Goal: Transaction & Acquisition: Purchase product/service

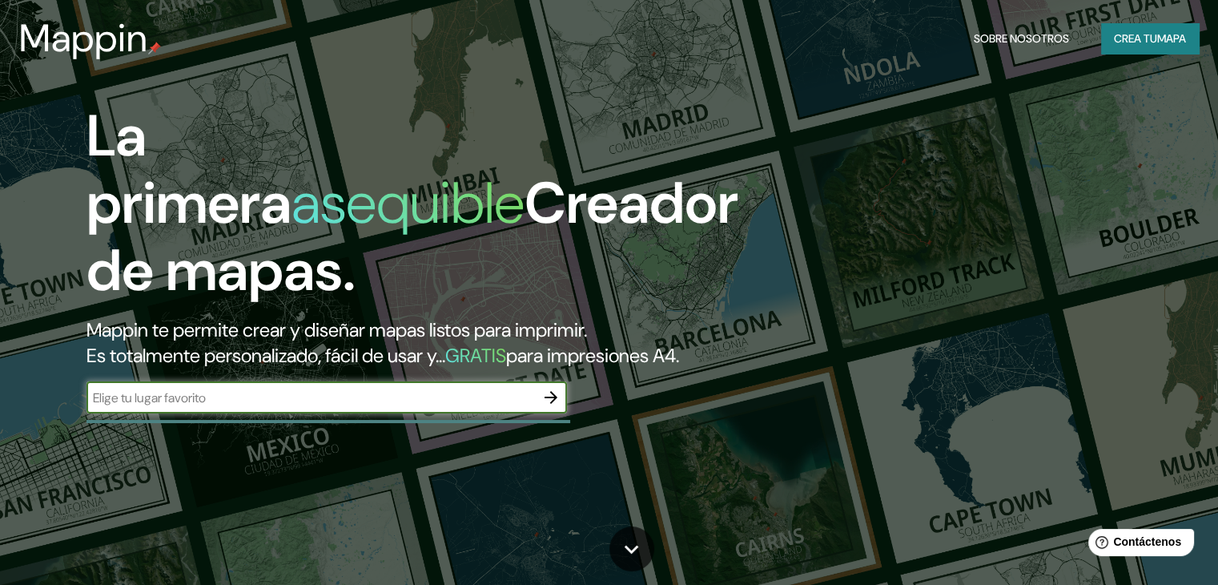
click at [368, 324] on font "Mappin te permite crear y diseñar mapas listos para imprimir." at bounding box center [337, 329] width 501 height 25
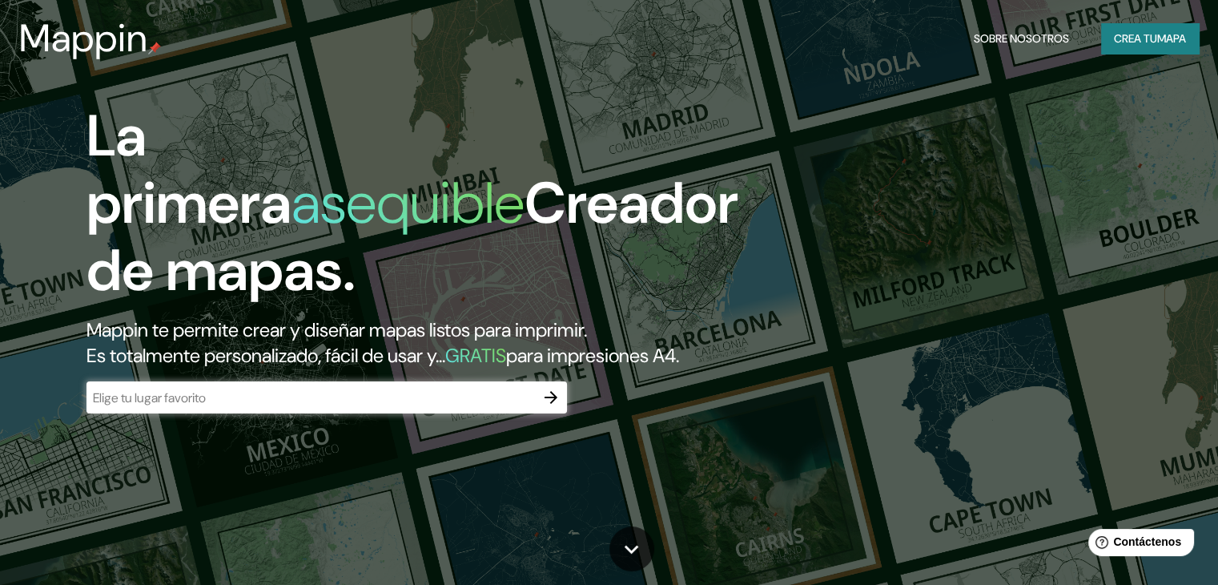
click at [550, 407] on icon "button" at bounding box center [550, 397] width 19 height 19
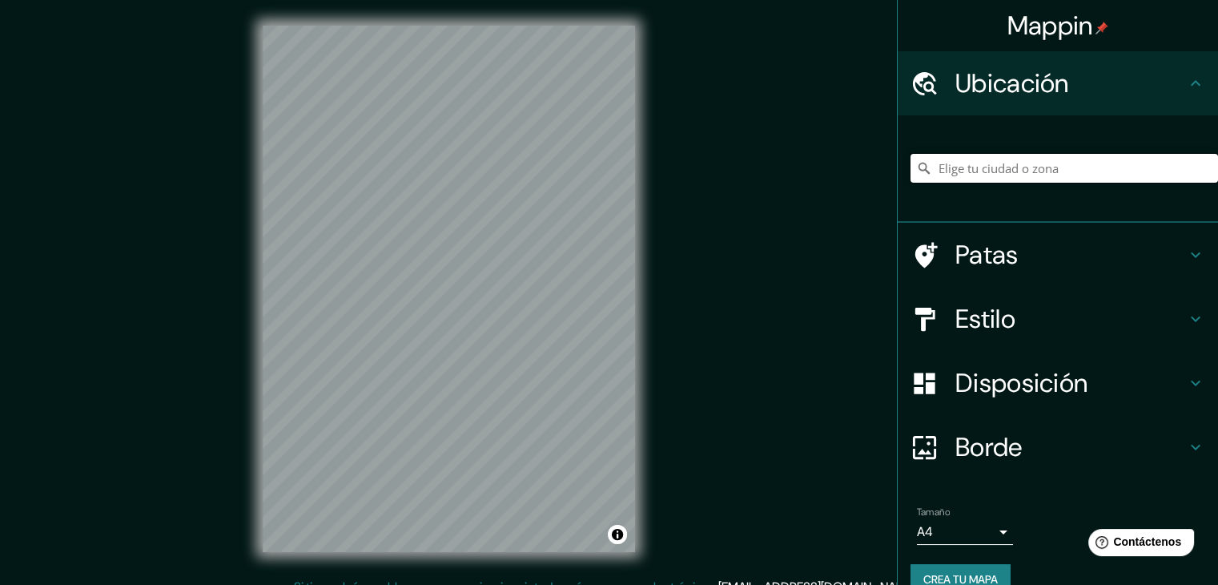
click at [980, 175] on input "Elige tu ciudad o zona" at bounding box center [1065, 168] width 308 height 29
type input "C"
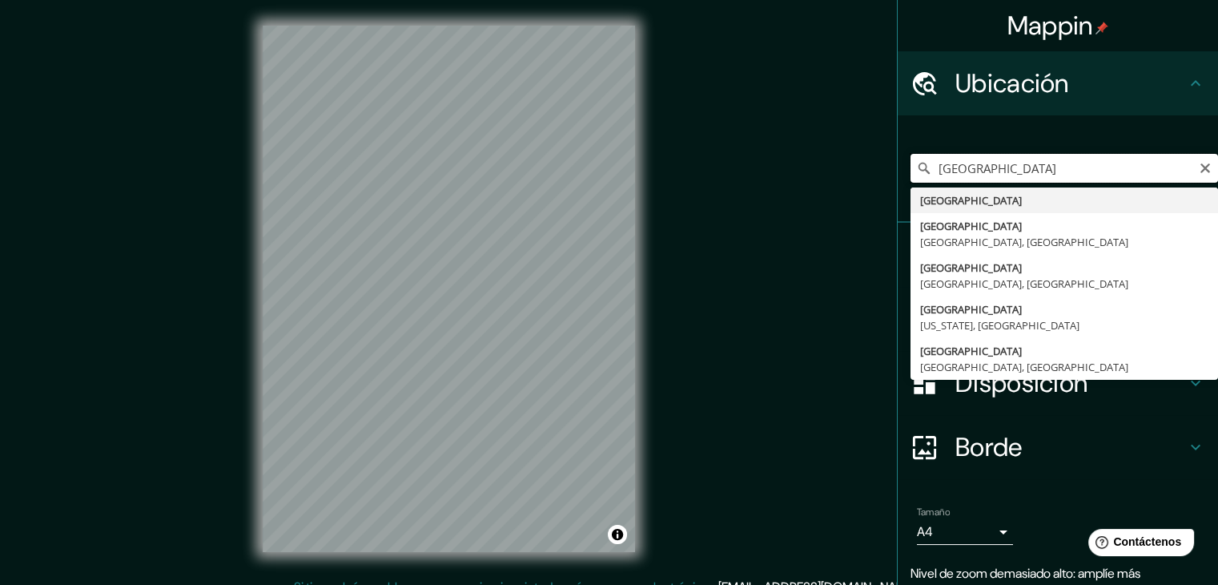
drag, startPoint x: 984, startPoint y: 177, endPoint x: 920, endPoint y: 161, distance: 66.1
click at [920, 161] on input "[GEOGRAPHIC_DATA]" at bounding box center [1065, 168] width 308 height 29
paste input "AV. [GEOGRAPHIC_DATA] NO. 42, [MEDICAL_DATA] PEDREGAL"
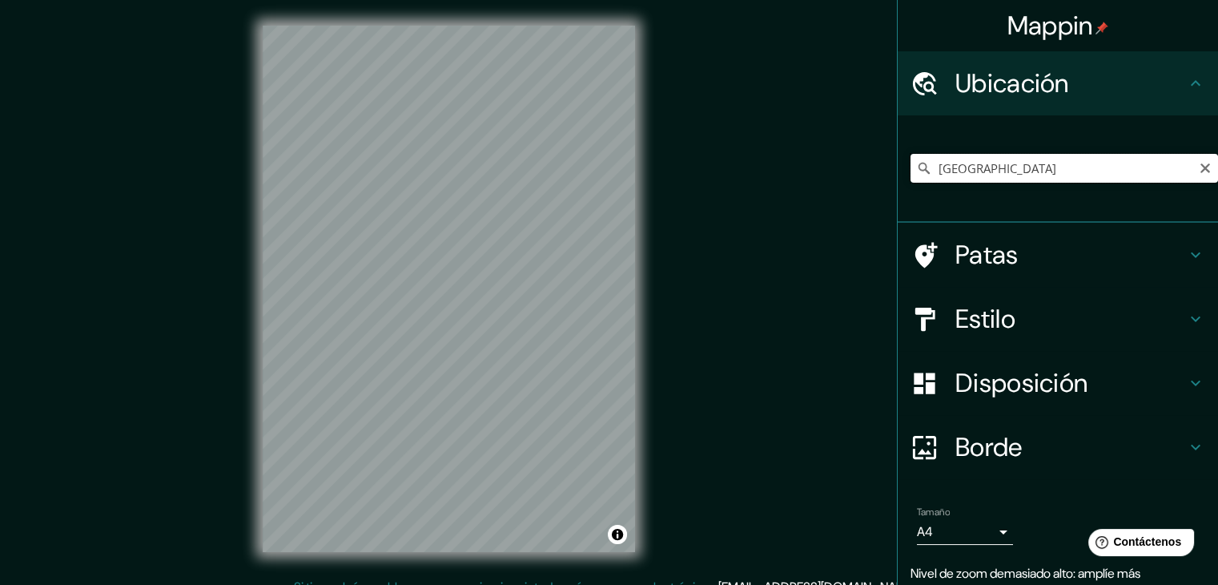
drag, startPoint x: 1029, startPoint y: 173, endPoint x: 909, endPoint y: 155, distance: 121.6
click at [911, 155] on input "[GEOGRAPHIC_DATA]" at bounding box center [1065, 168] width 308 height 29
paste input "AV. [GEOGRAPHIC_DATA] NO. 42, [MEDICAL_DATA] PEDREGAL"
drag, startPoint x: 1090, startPoint y: 175, endPoint x: 779, endPoint y: 168, distance: 310.9
click at [779, 168] on div "Mappin Ubicación [GEOGRAPHIC_DATA] [GEOGRAPHIC_DATA] provincia [PERSON_NAME][GE…" at bounding box center [609, 301] width 1218 height 603
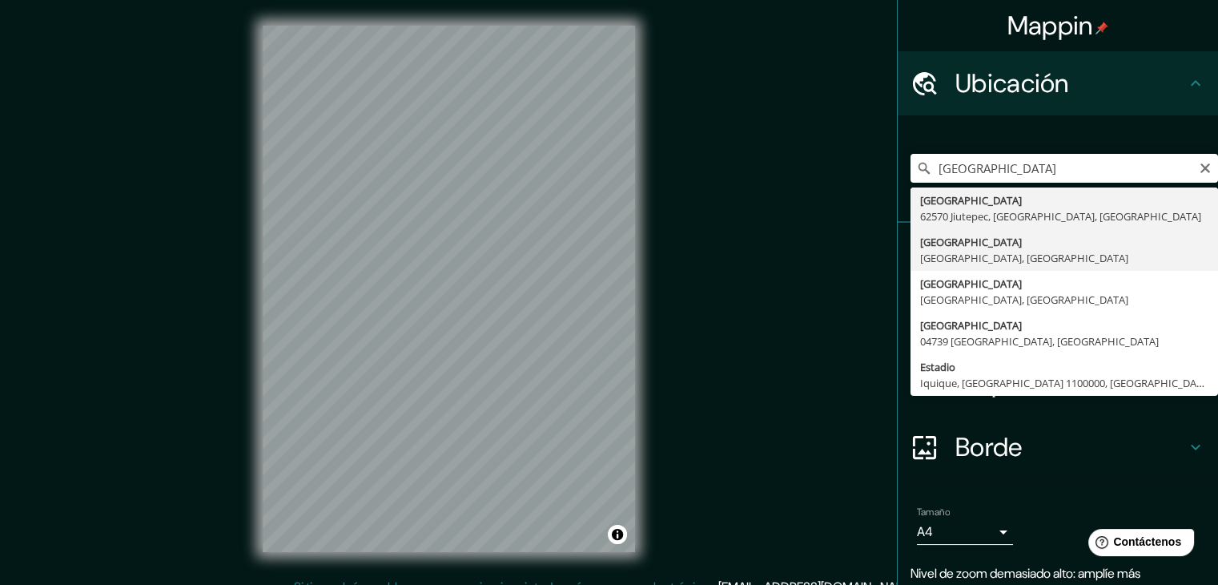
type input "[GEOGRAPHIC_DATA], [GEOGRAPHIC_DATA], [GEOGRAPHIC_DATA]"
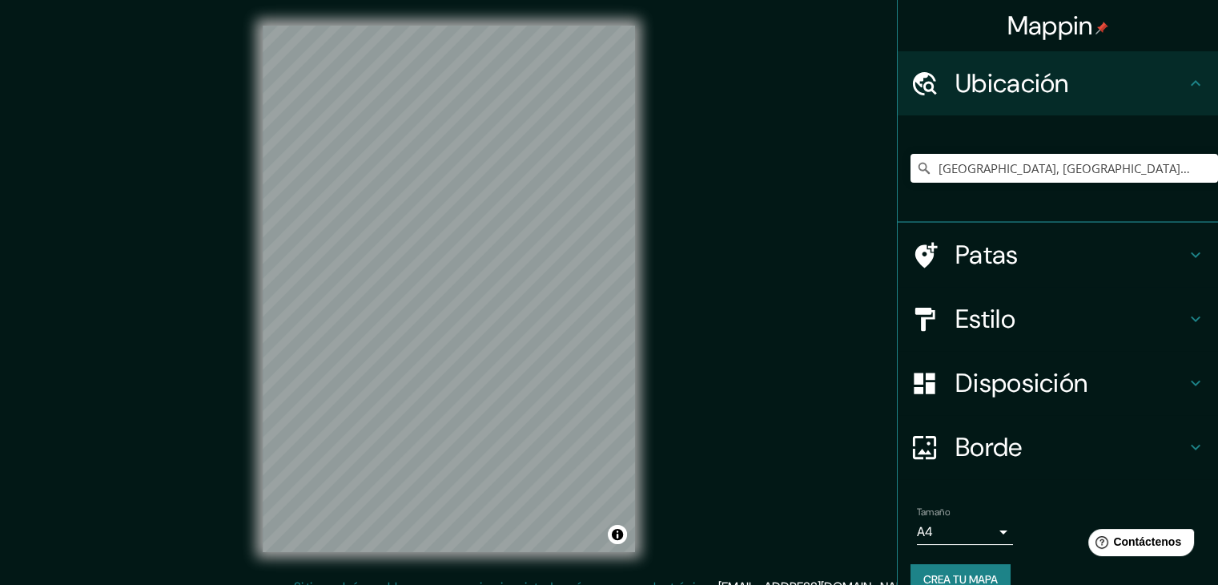
click at [984, 323] on font "Estilo" at bounding box center [986, 319] width 60 height 34
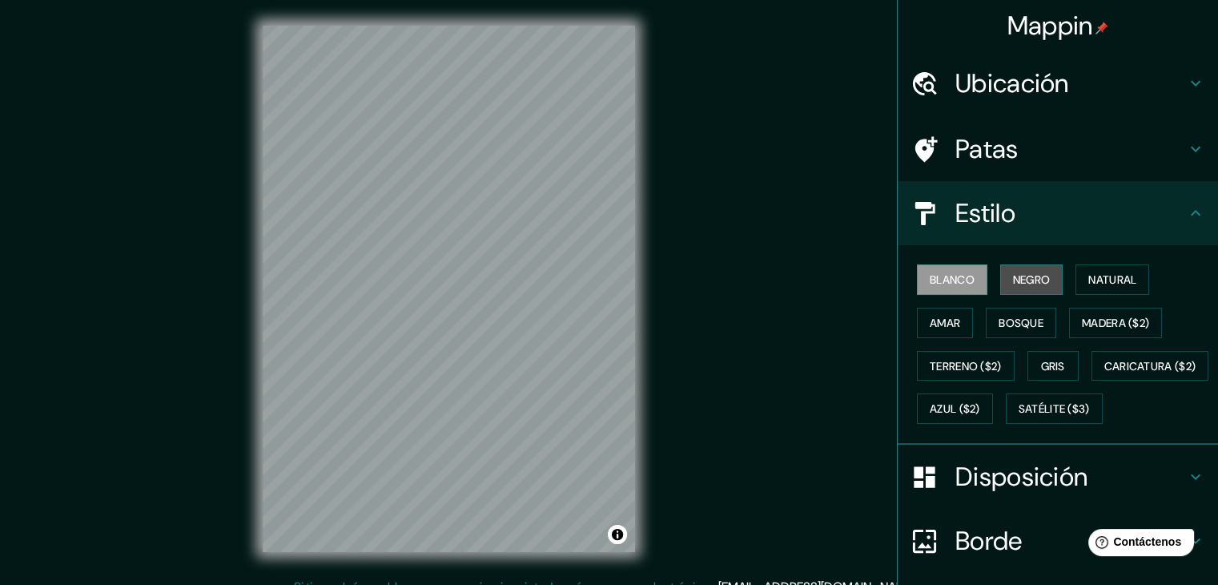
click at [1019, 280] on font "Negro" at bounding box center [1032, 279] width 38 height 14
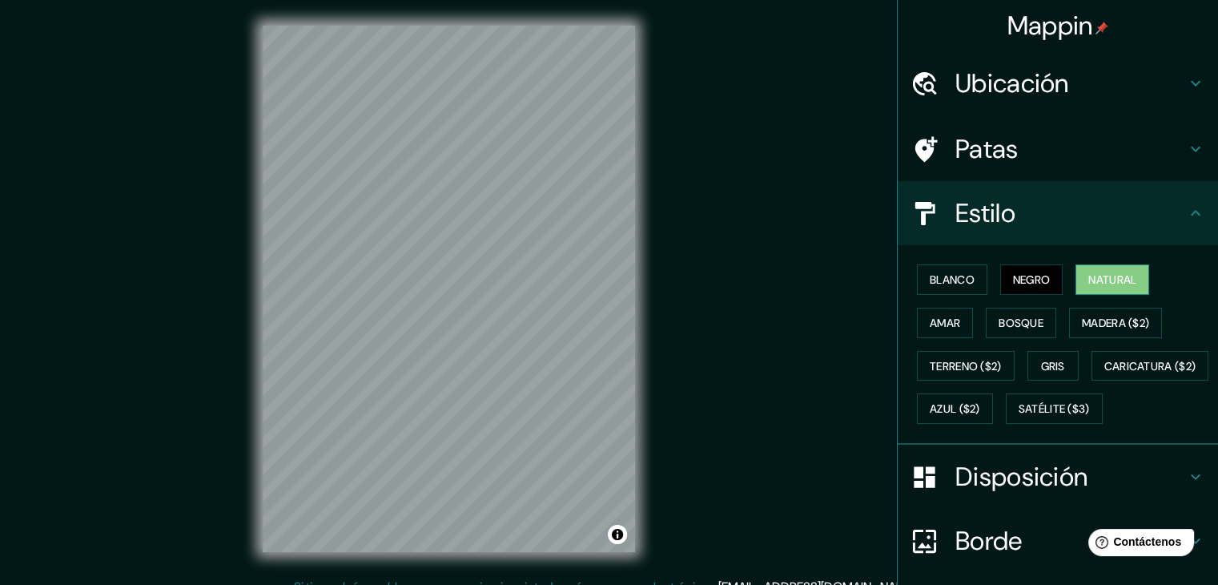
click at [1100, 269] on font "Natural" at bounding box center [1113, 279] width 48 height 21
click at [944, 313] on font "Amar" at bounding box center [945, 322] width 30 height 21
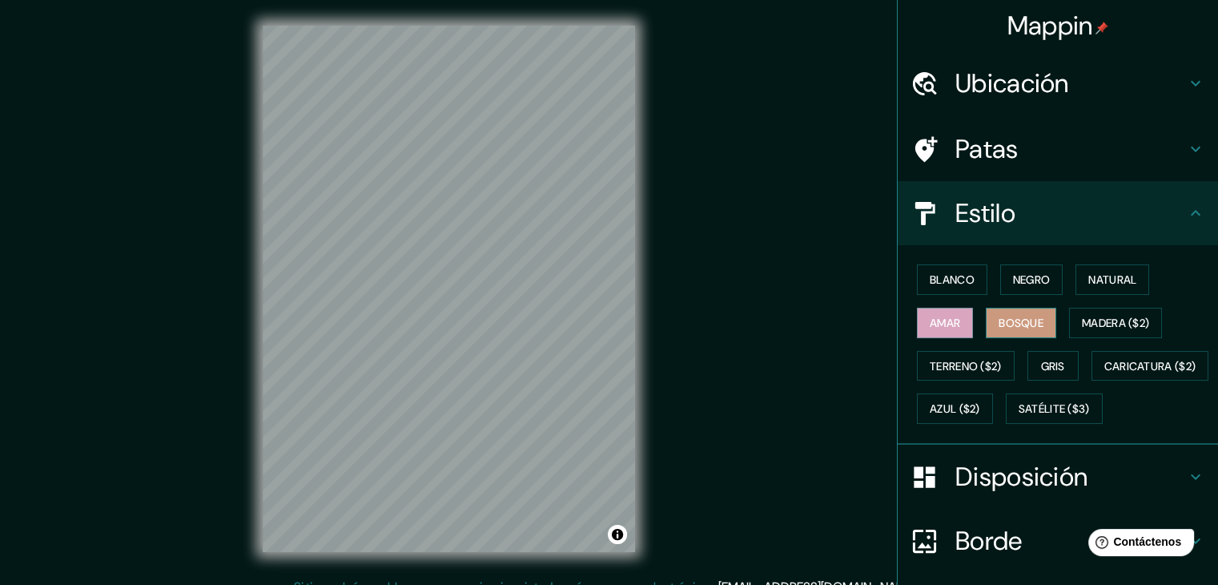
click at [1017, 318] on font "Bosque" at bounding box center [1021, 323] width 45 height 14
click at [1090, 328] on font "Madera ($2)" at bounding box center [1115, 323] width 67 height 14
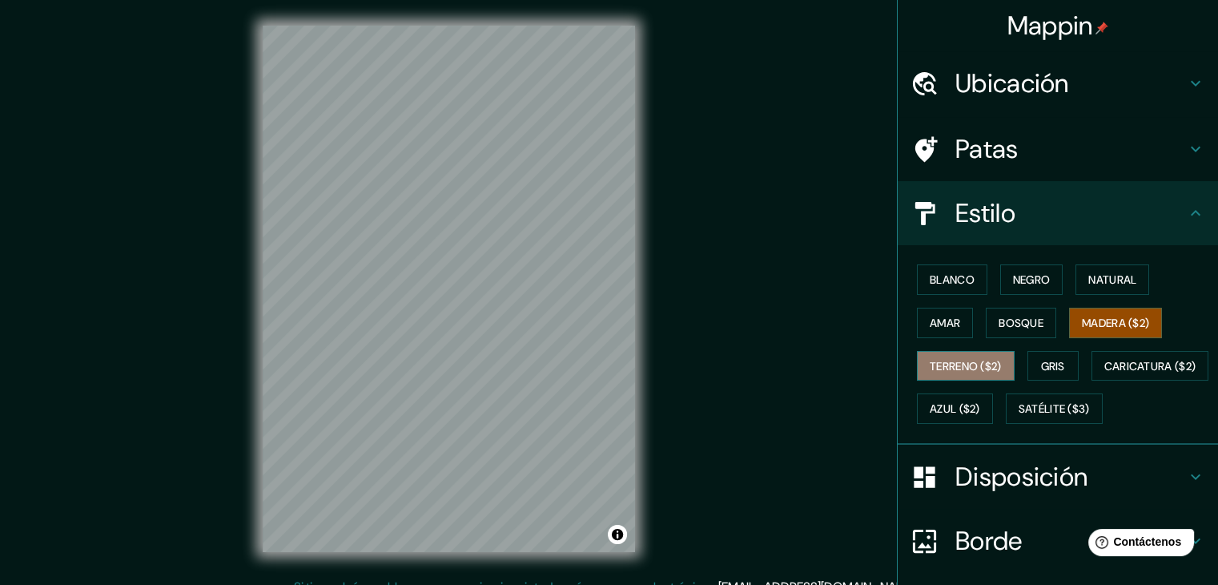
click at [967, 352] on button "Terreno ($2)" at bounding box center [966, 366] width 98 height 30
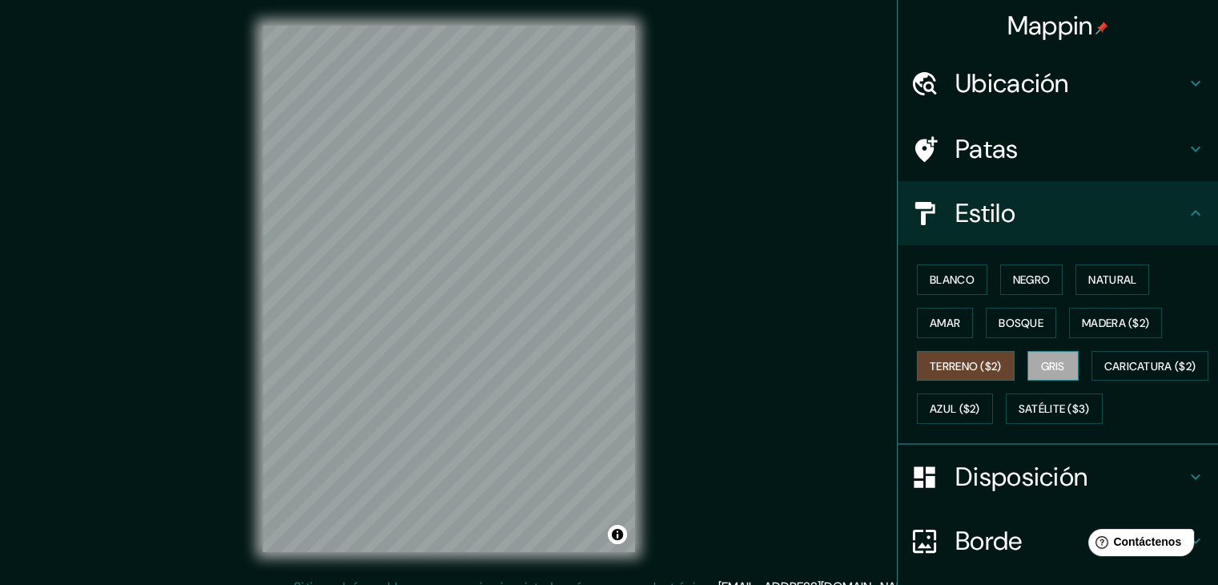
click at [1070, 351] on button "Gris" at bounding box center [1053, 366] width 51 height 30
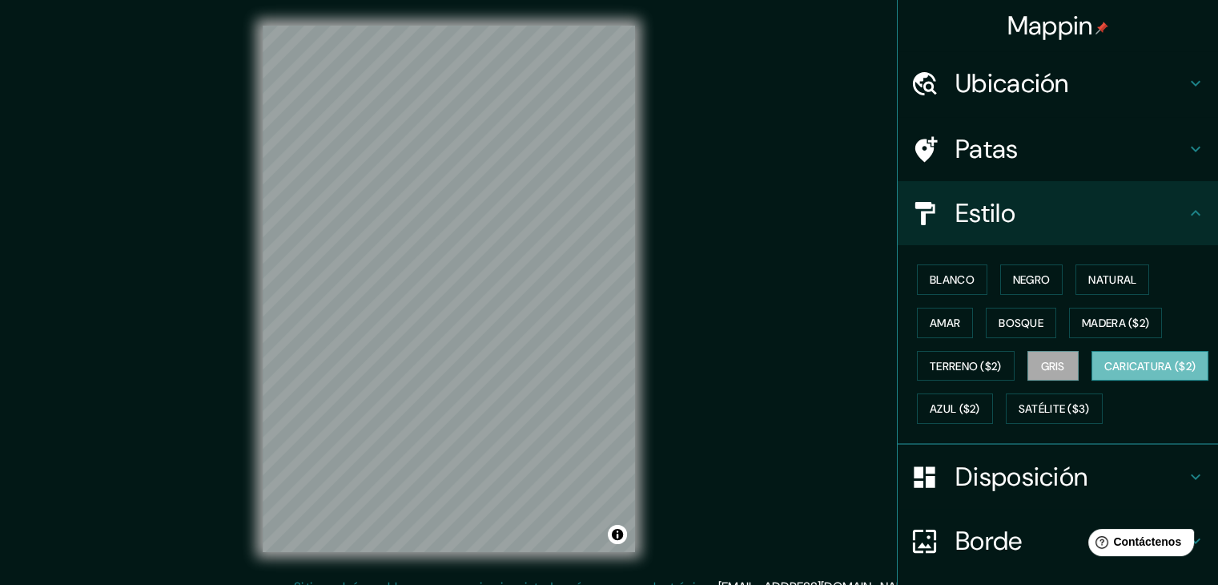
click at [1105, 373] on font "Caricatura ($2)" at bounding box center [1151, 366] width 92 height 14
click at [980, 403] on font "Azul ($2)" at bounding box center [955, 409] width 50 height 14
click at [1045, 360] on font "Gris" at bounding box center [1053, 366] width 24 height 14
click at [1082, 322] on font "Madera ($2)" at bounding box center [1115, 323] width 67 height 14
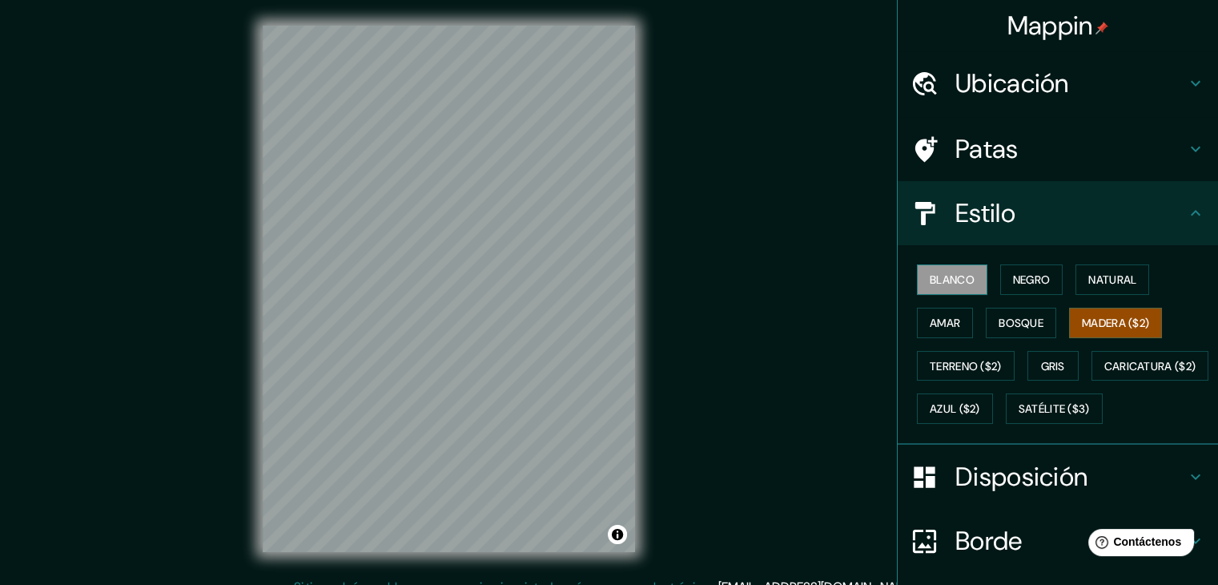
click at [965, 270] on button "Blanco" at bounding box center [952, 279] width 70 height 30
click at [1016, 283] on font "Negro" at bounding box center [1032, 279] width 38 height 14
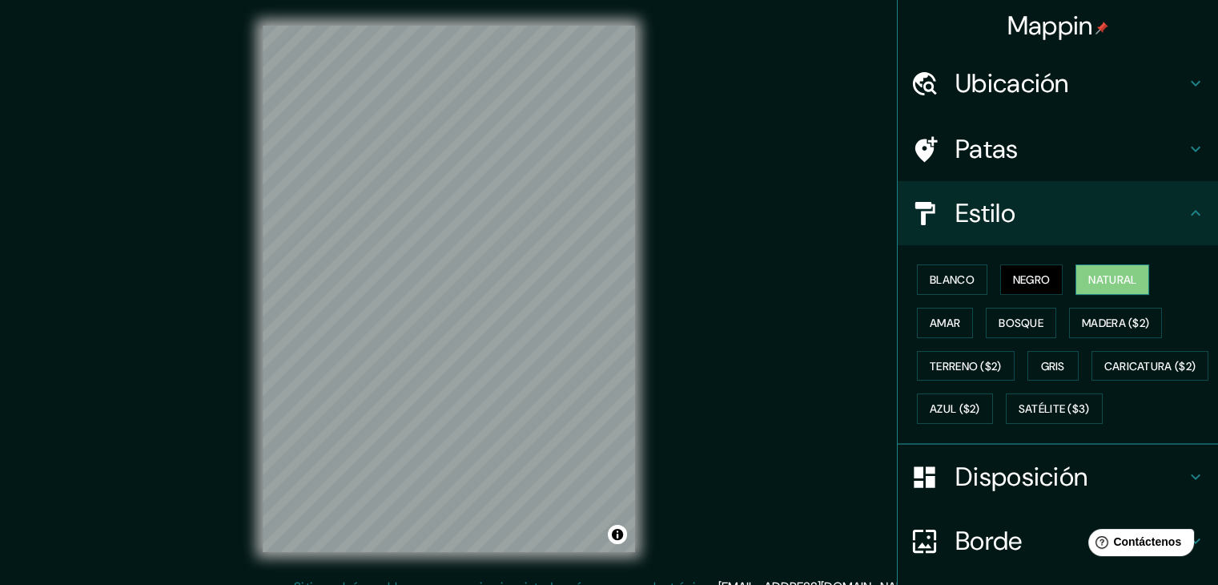
click at [1116, 290] on button "Natural" at bounding box center [1113, 279] width 74 height 30
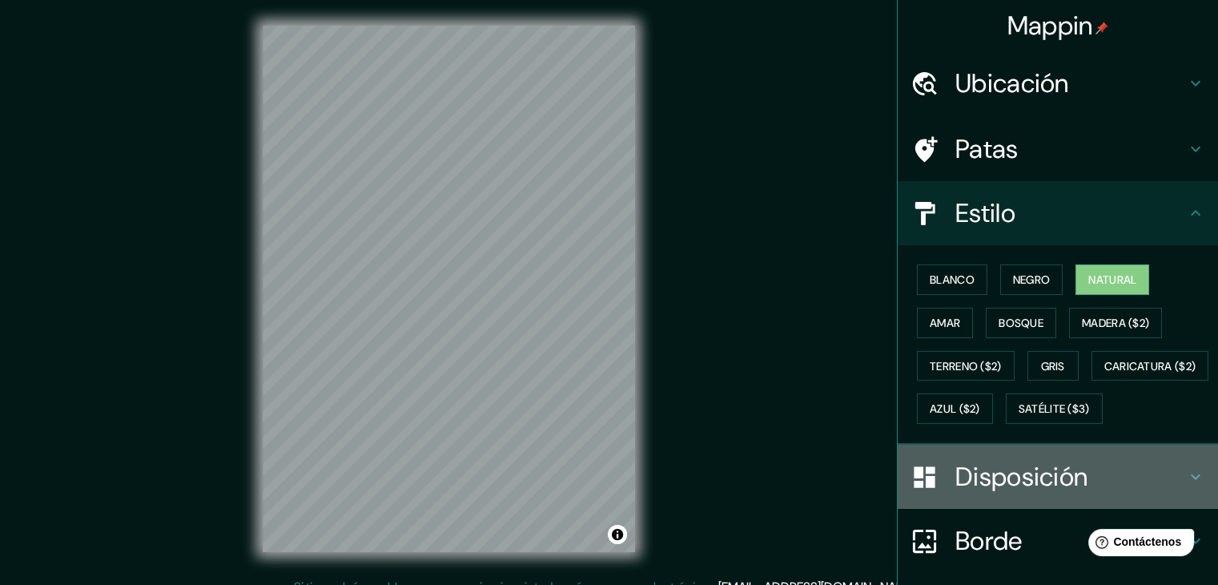
click at [1073, 493] on font "Disposición" at bounding box center [1022, 477] width 132 height 34
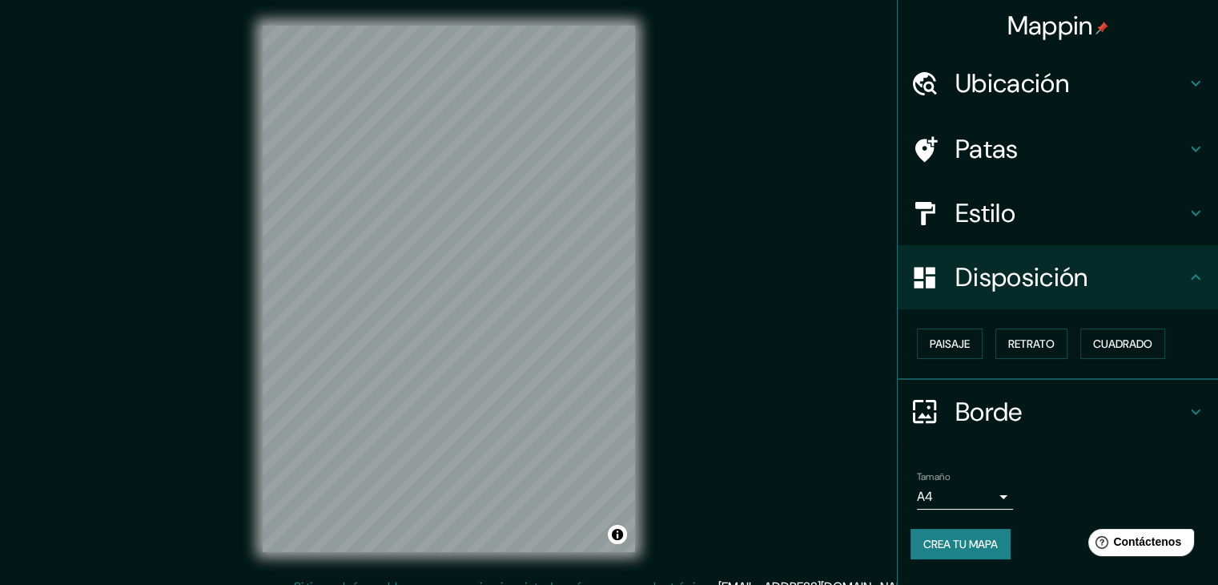
click at [1012, 408] on font "Borde" at bounding box center [989, 412] width 67 height 34
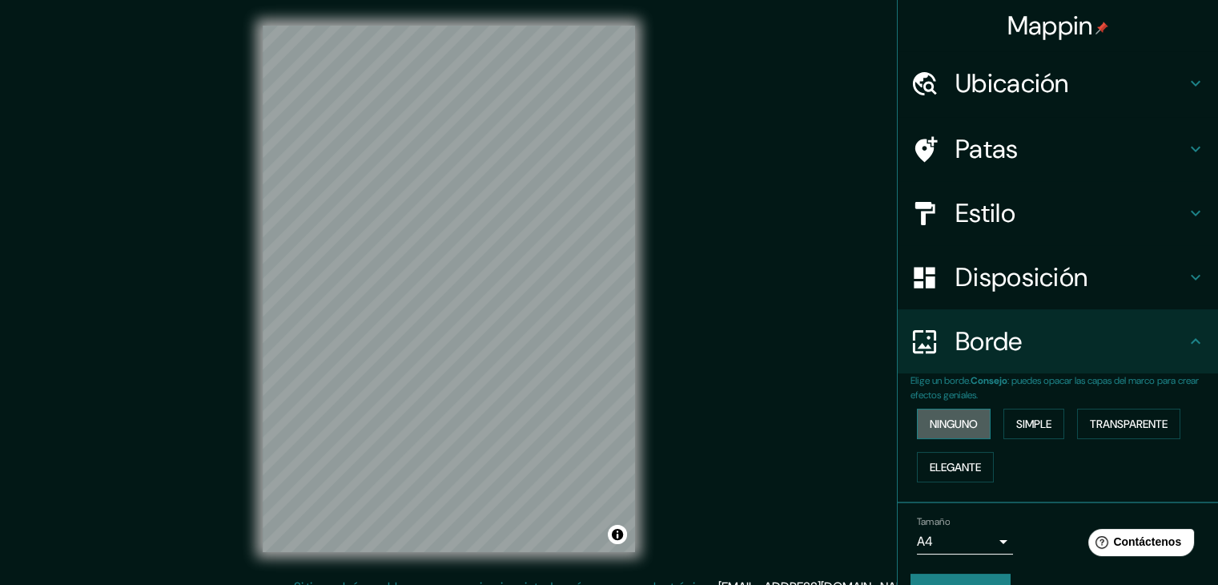
click at [960, 422] on font "Ninguno" at bounding box center [954, 424] width 48 height 14
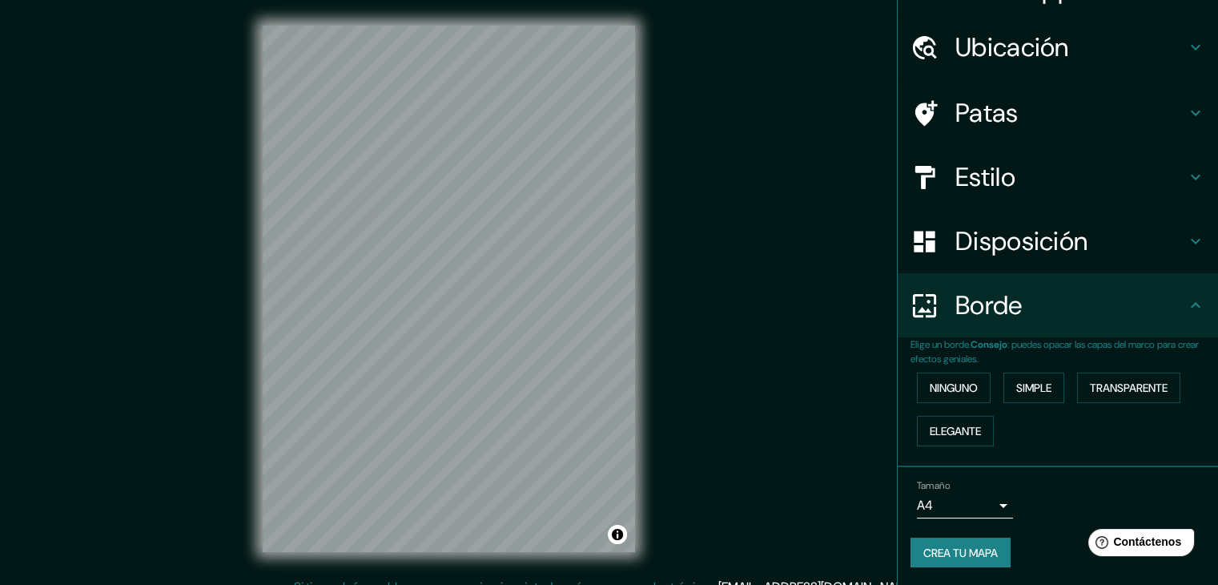
click at [982, 494] on body "Mappin Ubicación [GEOGRAPHIC_DATA], [GEOGRAPHIC_DATA], [GEOGRAPHIC_DATA] [GEOGR…" at bounding box center [609, 292] width 1218 height 585
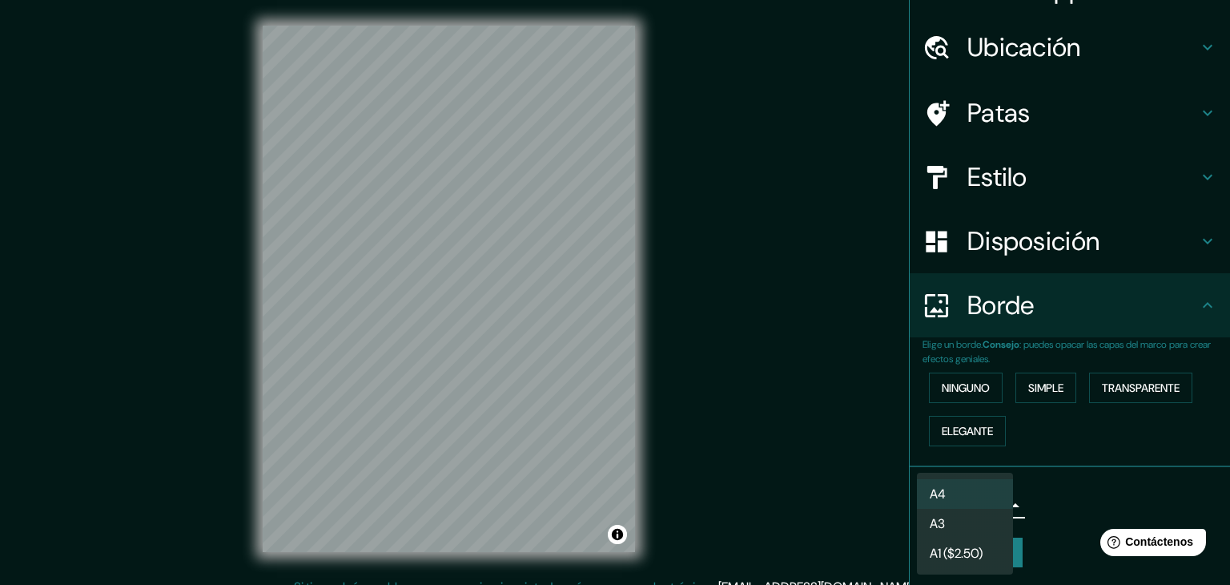
click at [975, 516] on li "A3" at bounding box center [965, 524] width 96 height 30
type input "a4"
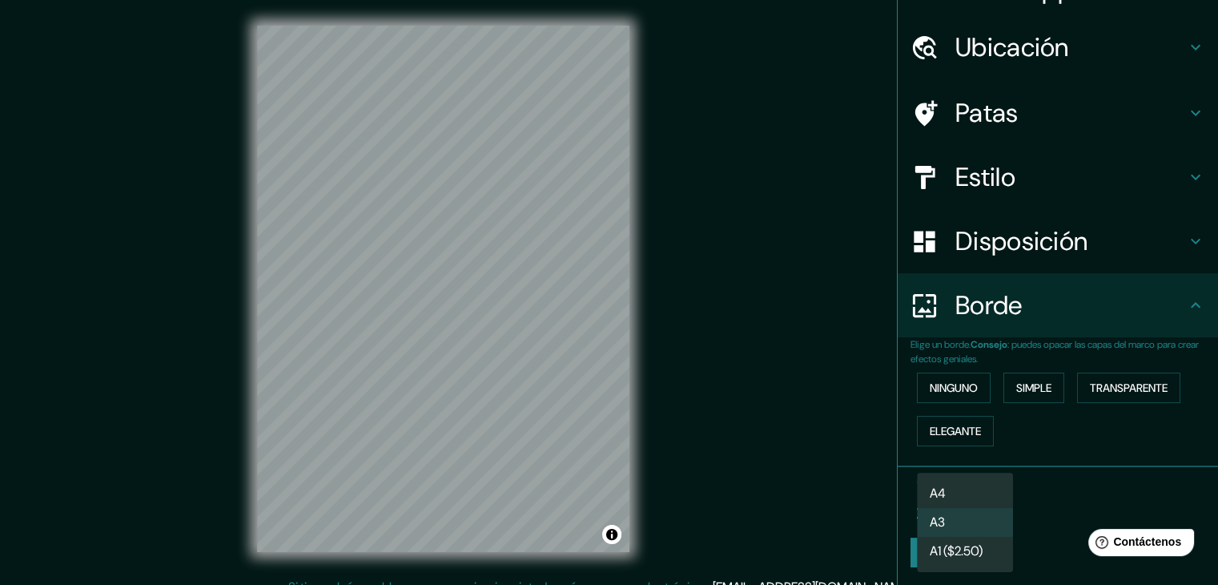
click at [984, 504] on body "Mappin Ubicación [GEOGRAPHIC_DATA], [GEOGRAPHIC_DATA], [GEOGRAPHIC_DATA] [GEOGR…" at bounding box center [609, 292] width 1218 height 585
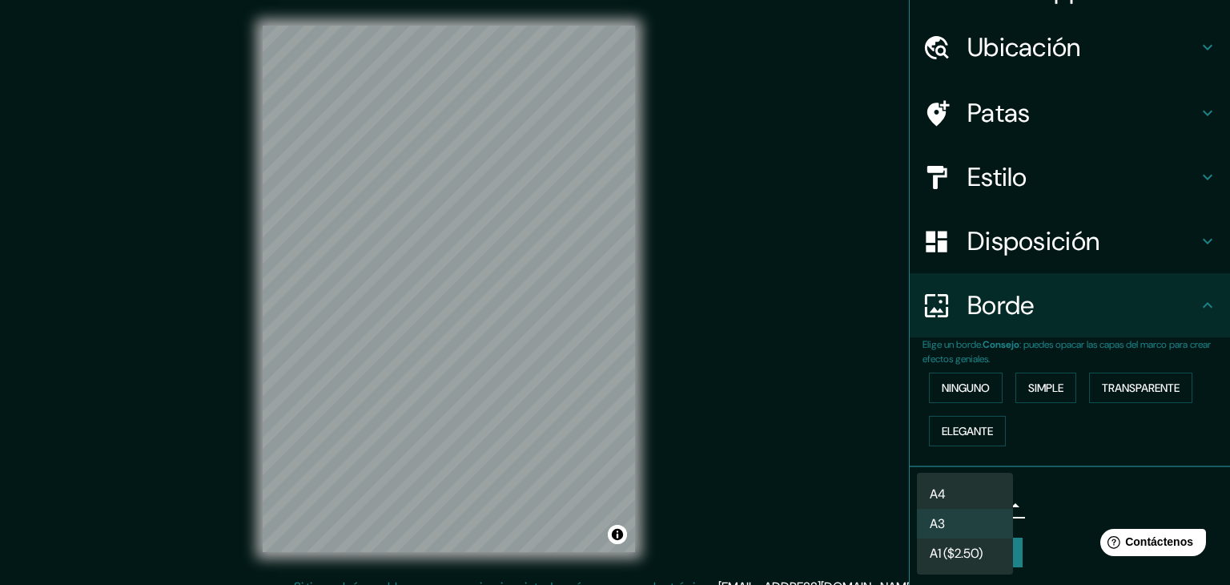
click at [976, 514] on li "A3" at bounding box center [965, 524] width 96 height 30
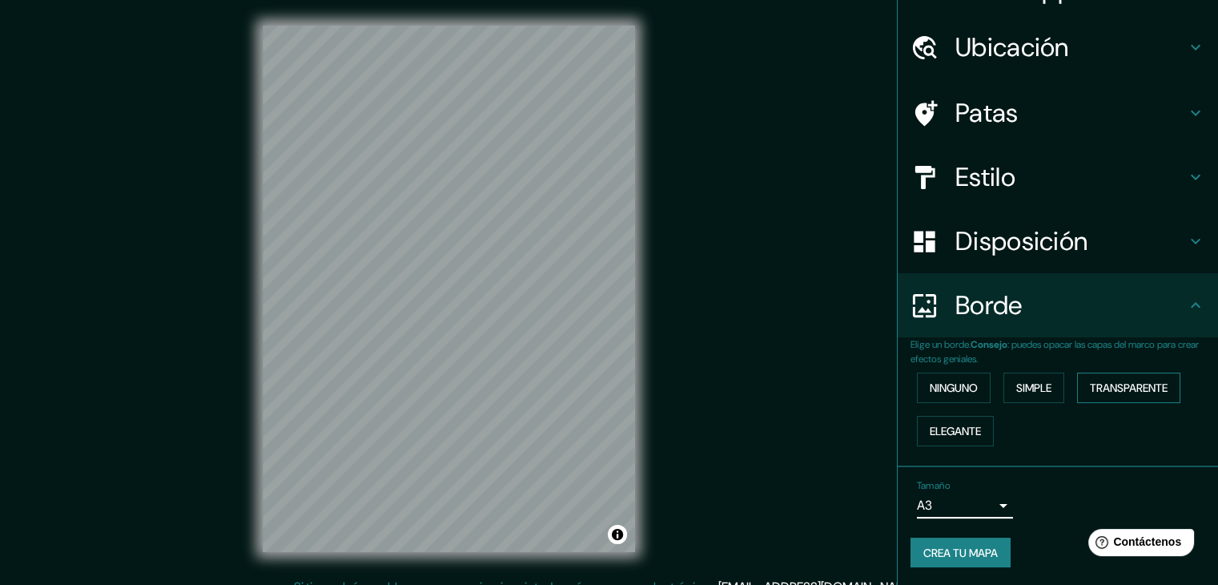
click at [1148, 393] on font "Transparente" at bounding box center [1129, 387] width 78 height 14
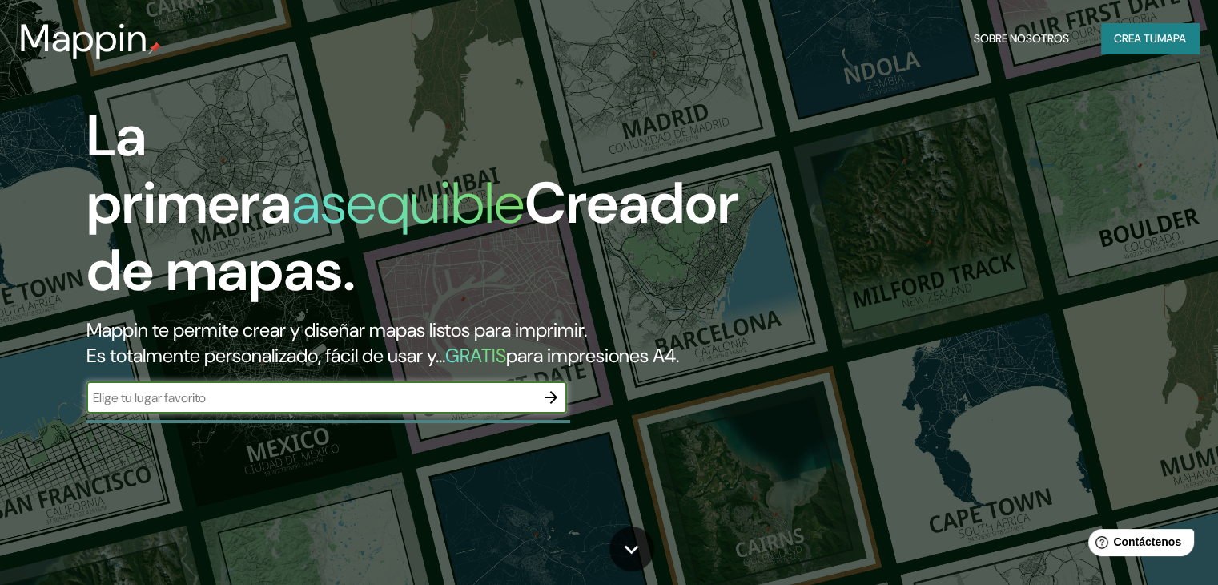
click at [417, 407] on input "text" at bounding box center [311, 397] width 449 height 18
click at [279, 429] on div "La primera asequible Creador de mapas. Mappin te permite crear y diseñar mapas …" at bounding box center [391, 266] width 731 height 327
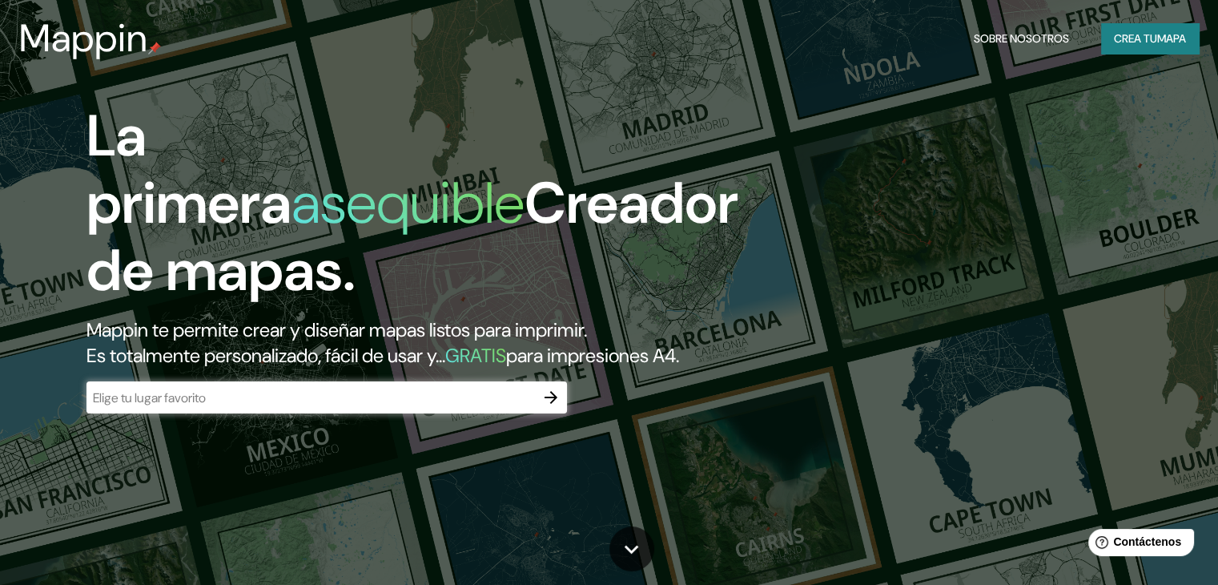
click at [268, 407] on input "text" at bounding box center [311, 397] width 449 height 18
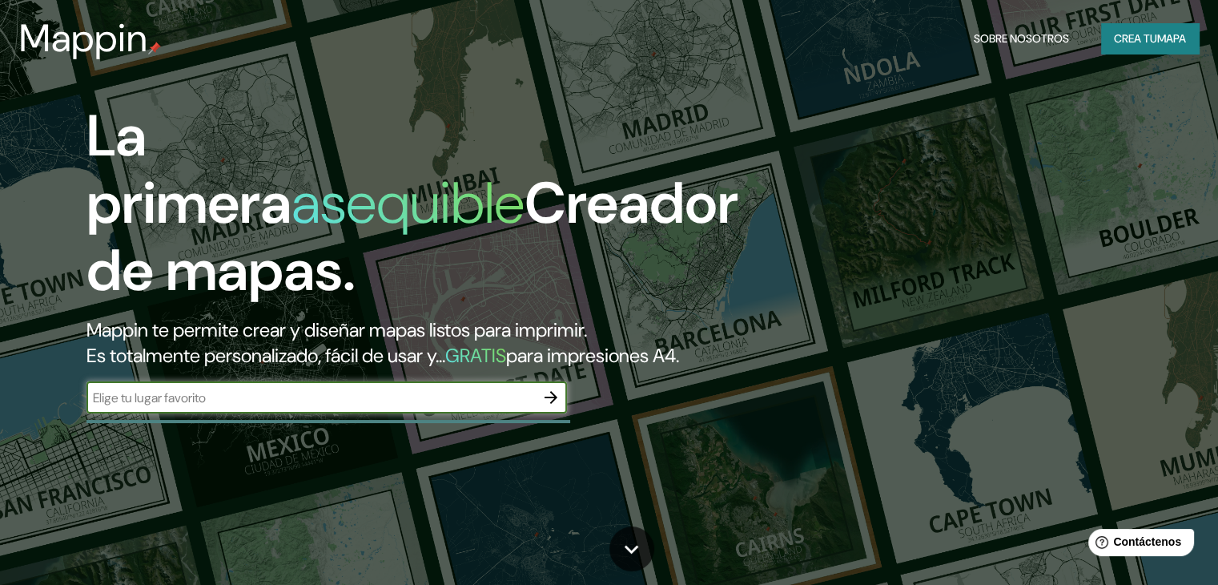
paste input "AV. [GEOGRAPHIC_DATA] NO. 42, [MEDICAL_DATA] PEDREGAL"
type input "AV. [GEOGRAPHIC_DATA] NO. 42, [MEDICAL_DATA] PEDREGAL"
click at [550, 407] on icon "button" at bounding box center [550, 397] width 19 height 19
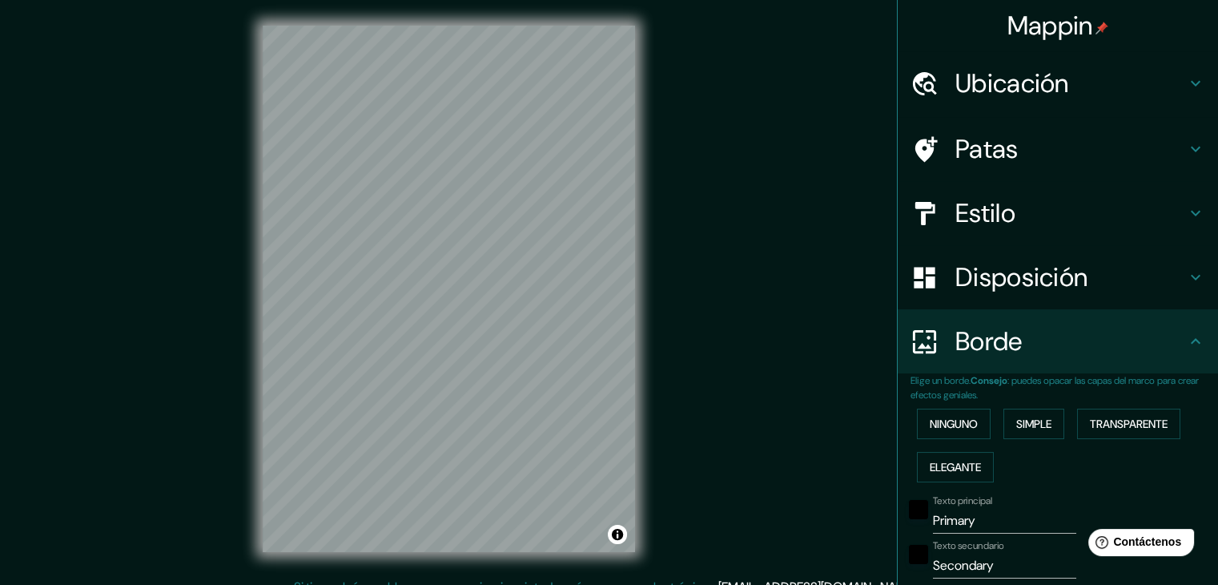
click at [978, 82] on font "Ubicación" at bounding box center [1013, 83] width 114 height 34
type input "248"
type input "41"
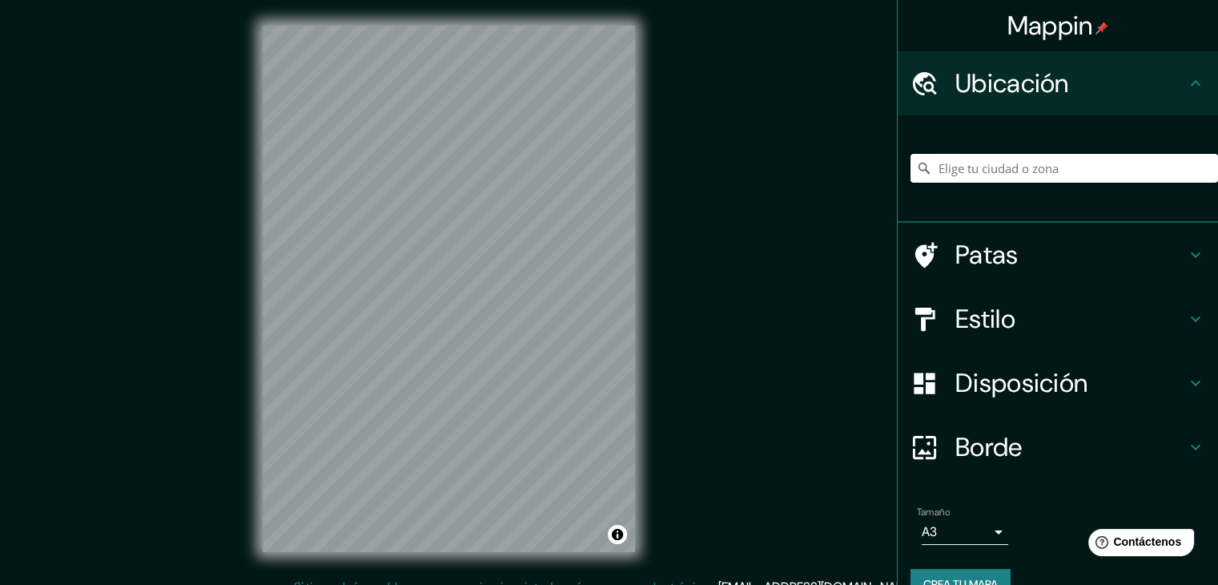
click at [984, 162] on input "Elige tu ciudad o zona" at bounding box center [1065, 168] width 308 height 29
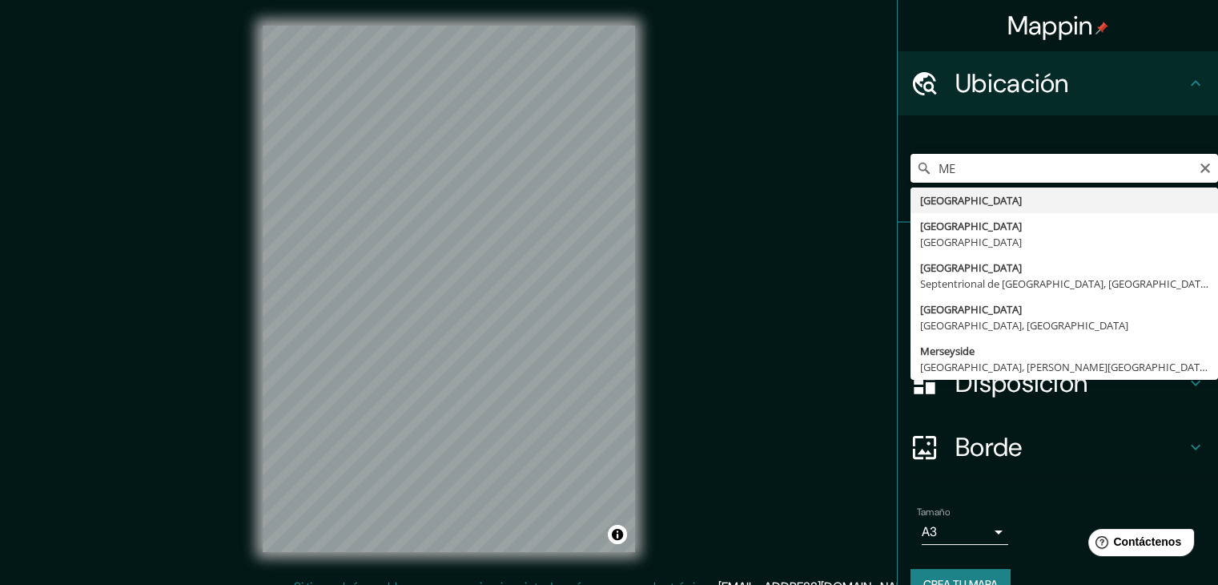
type input "M"
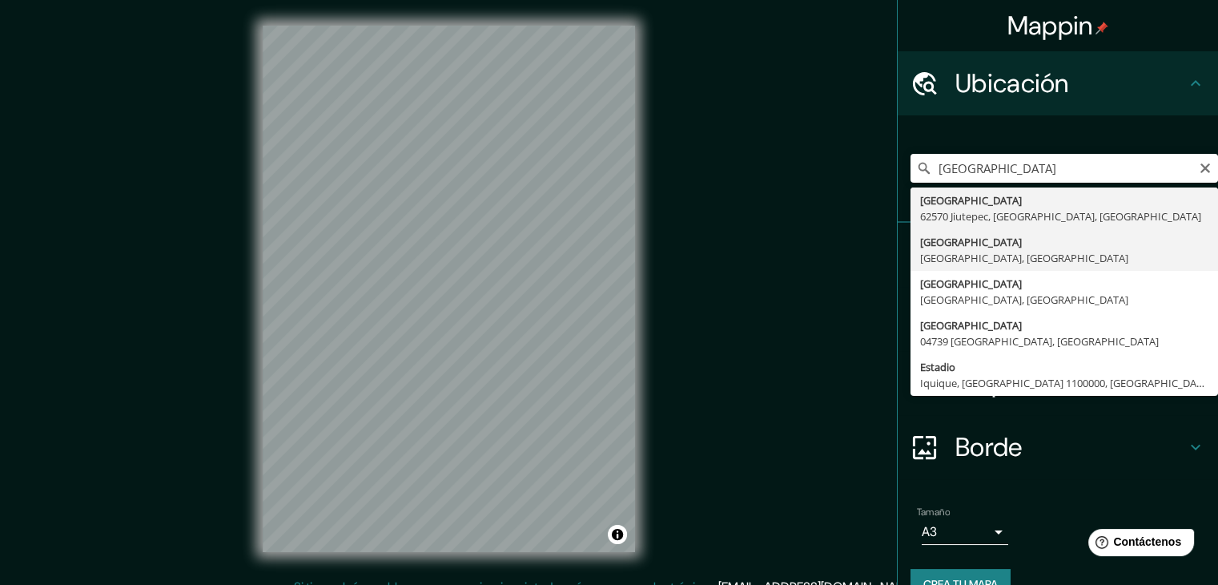
type input "[GEOGRAPHIC_DATA], [GEOGRAPHIC_DATA], [GEOGRAPHIC_DATA]"
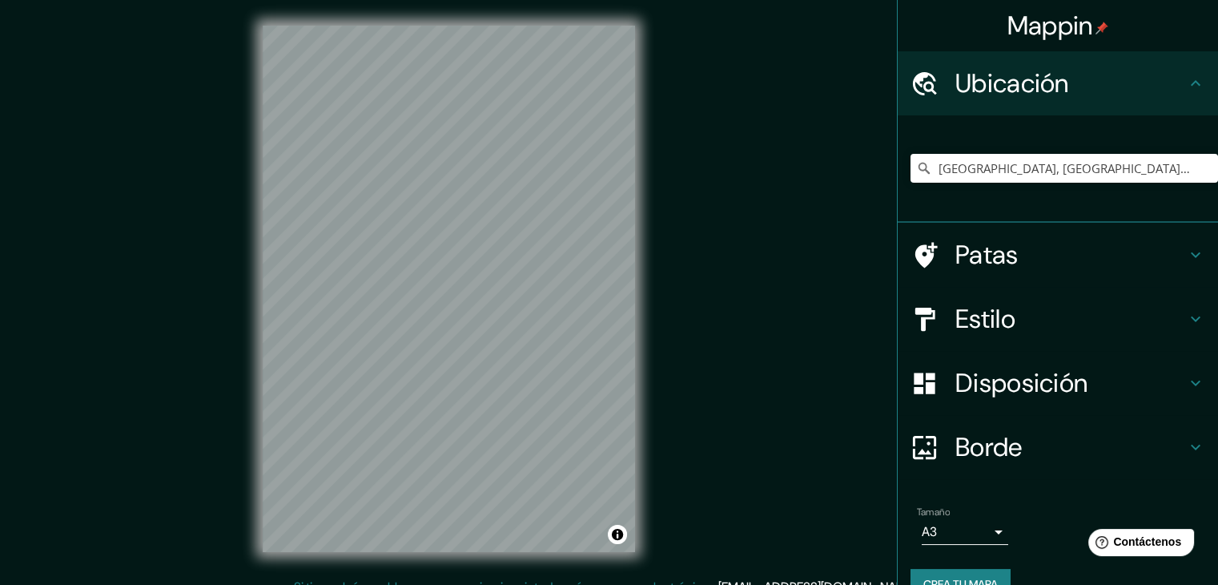
click at [116, 293] on div "Mappin Ubicación [GEOGRAPHIC_DATA], [GEOGRAPHIC_DATA], [GEOGRAPHIC_DATA] [GEOGR…" at bounding box center [609, 301] width 1218 height 603
click at [1019, 326] on h4 "Estilo" at bounding box center [1071, 319] width 231 height 32
type input "248"
type input "41"
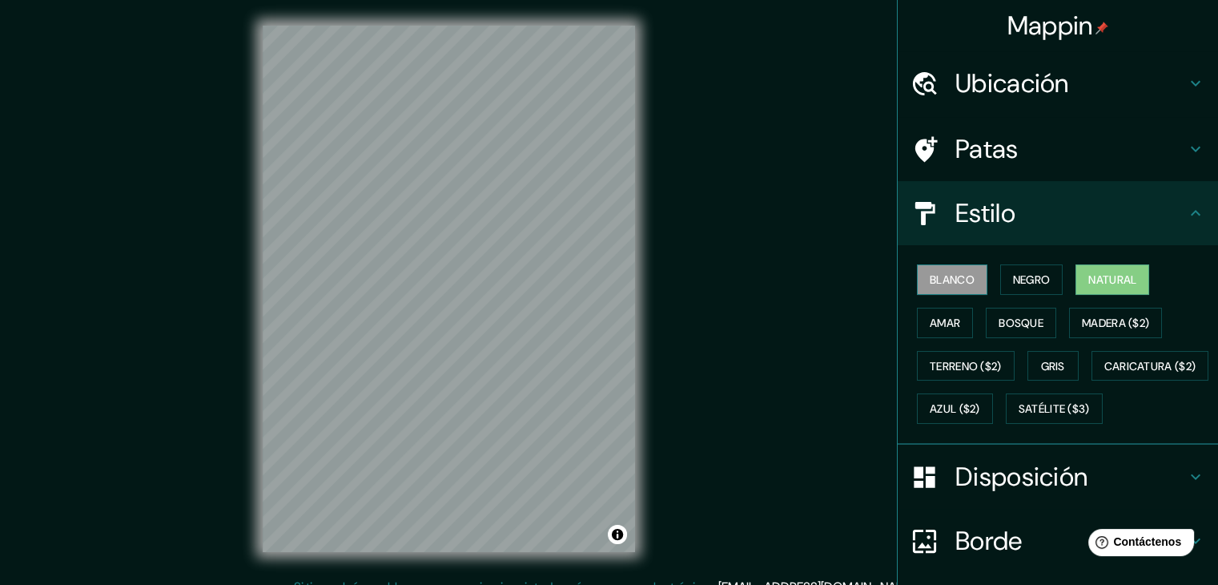
click at [955, 283] on font "Blanco" at bounding box center [952, 279] width 45 height 14
click at [1036, 280] on font "Negro" at bounding box center [1032, 279] width 38 height 14
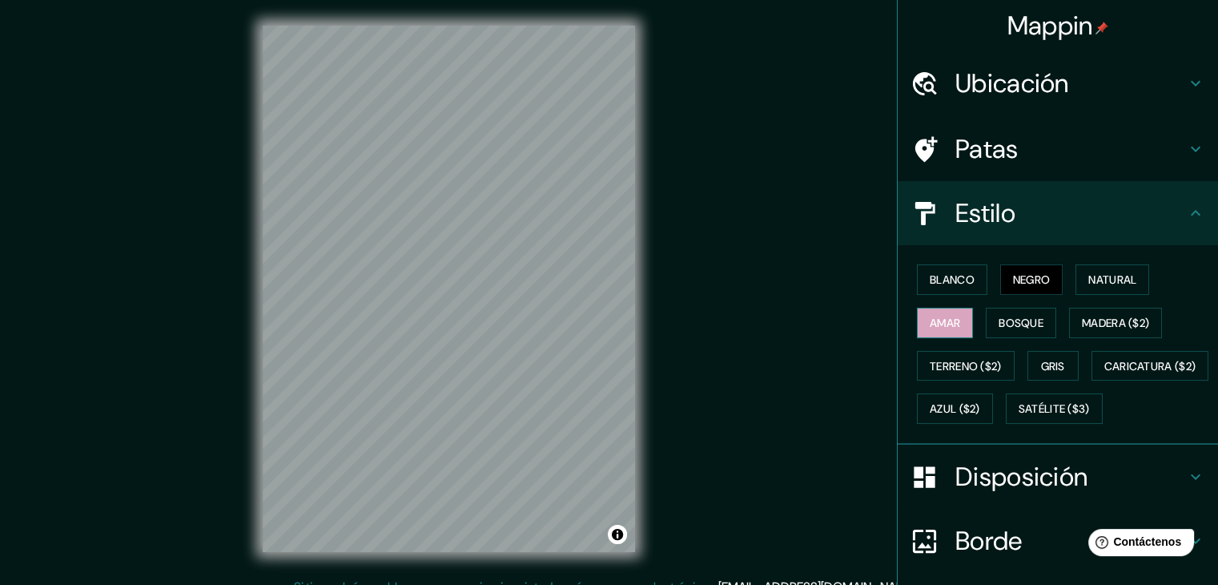
click at [940, 317] on font "Amar" at bounding box center [945, 323] width 30 height 14
click at [1045, 316] on button "Bosque" at bounding box center [1021, 323] width 70 height 30
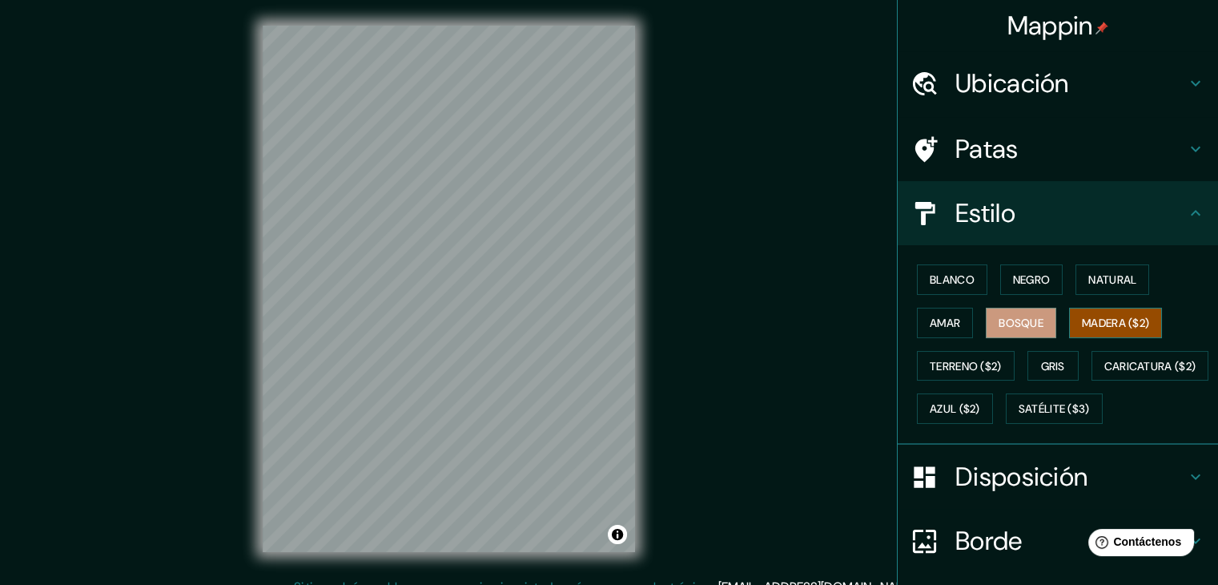
click at [1109, 312] on font "Madera ($2)" at bounding box center [1115, 322] width 67 height 21
click at [1009, 312] on font "Bosque" at bounding box center [1021, 322] width 45 height 21
click at [1101, 313] on font "Madera ($2)" at bounding box center [1115, 322] width 67 height 21
